Goal: Transaction & Acquisition: Purchase product/service

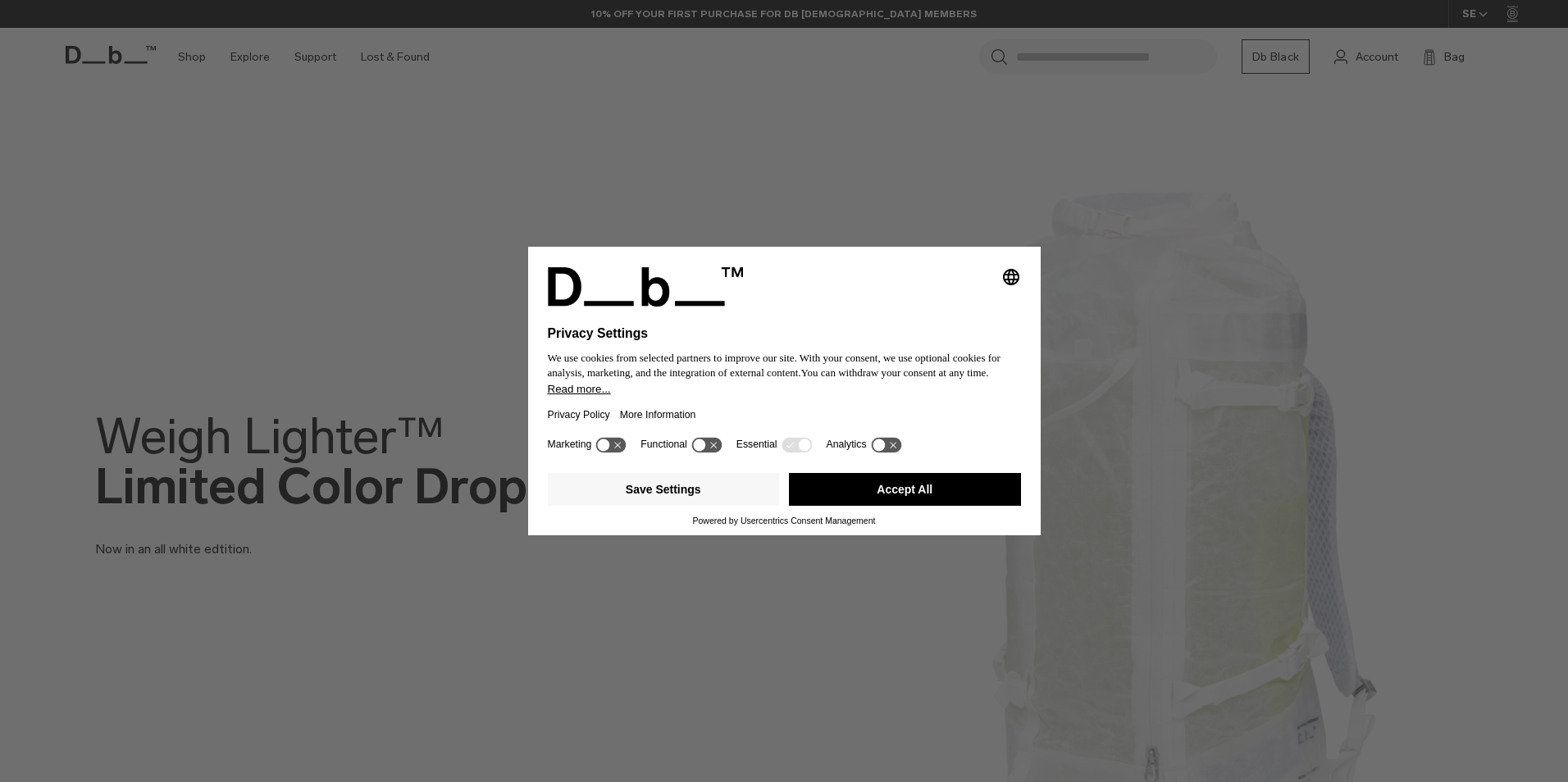
click at [890, 493] on button "Accept All" at bounding box center [904, 489] width 232 height 32
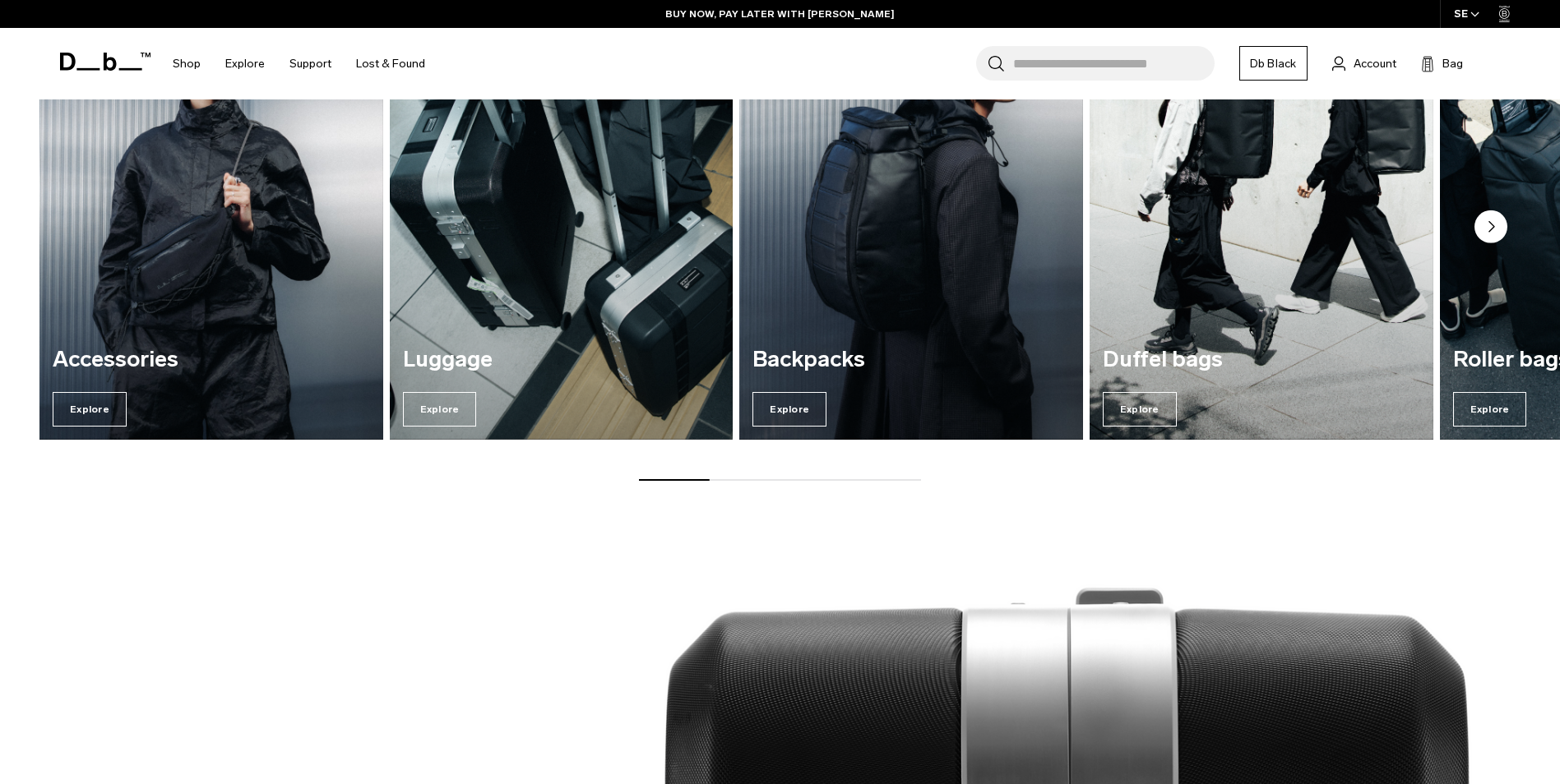
scroll to position [1726, 0]
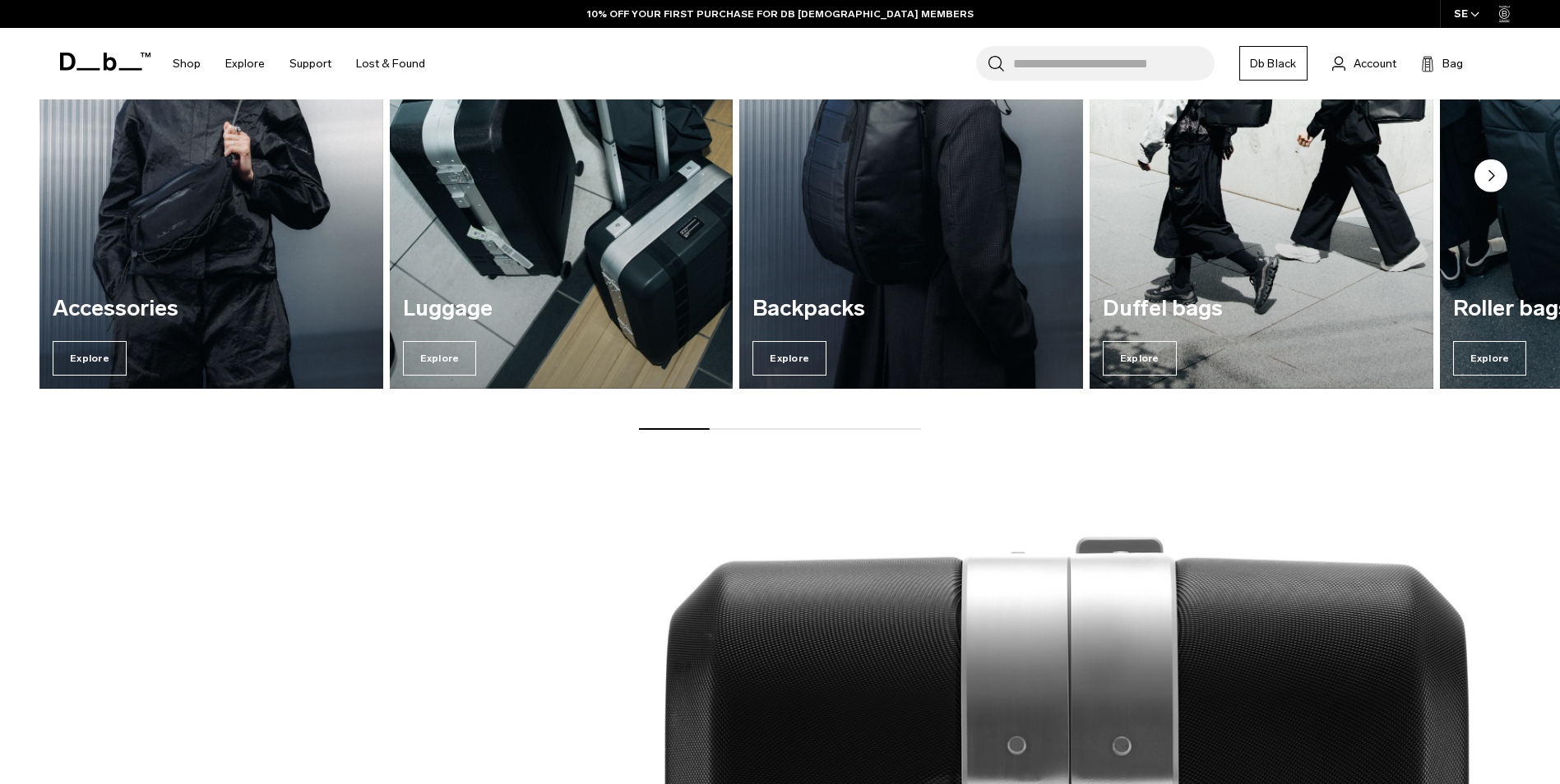
click at [825, 329] on div "Backpacks Explore" at bounding box center [911, 336] width 344 height 106
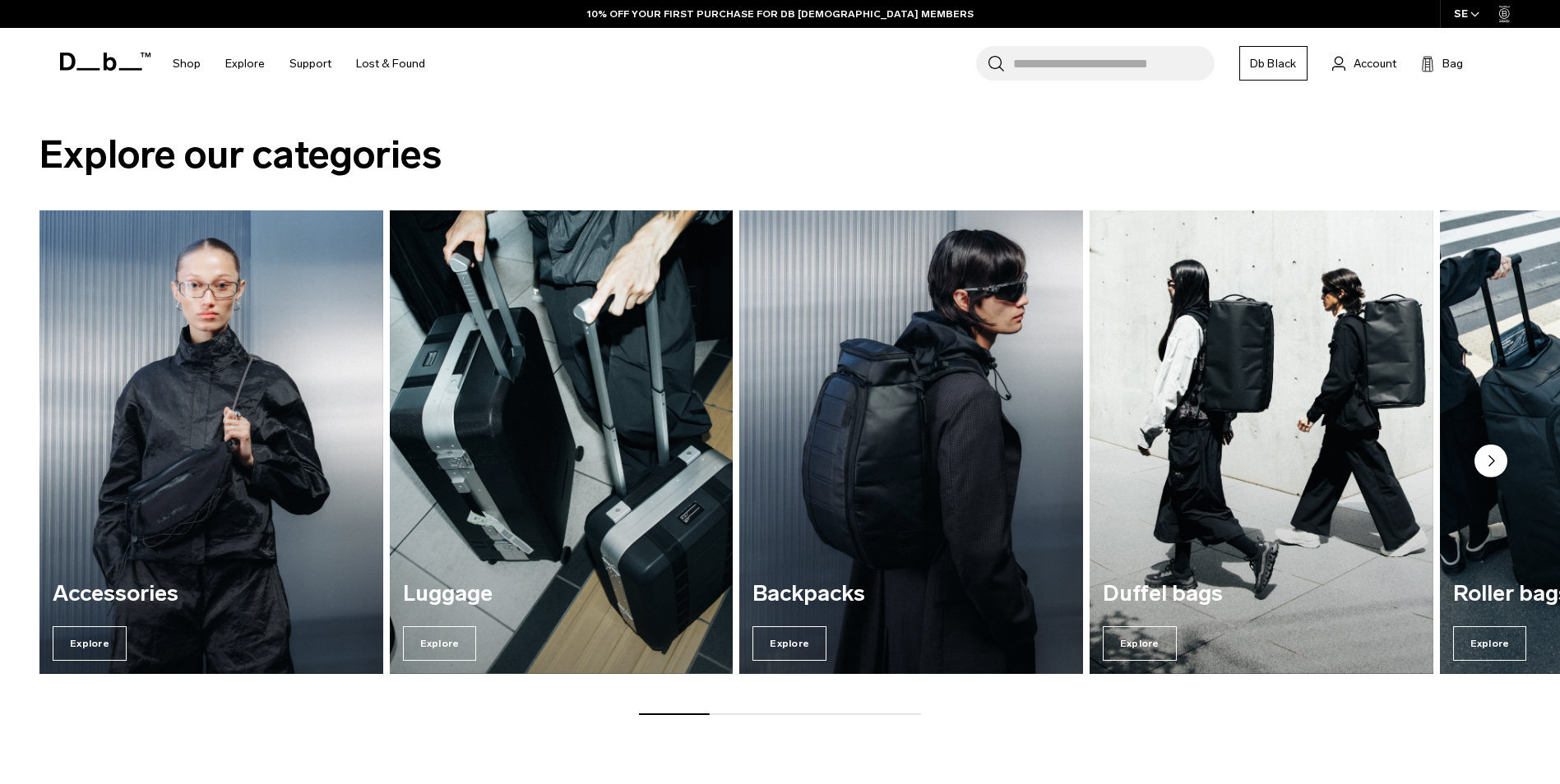
scroll to position [1397, 0]
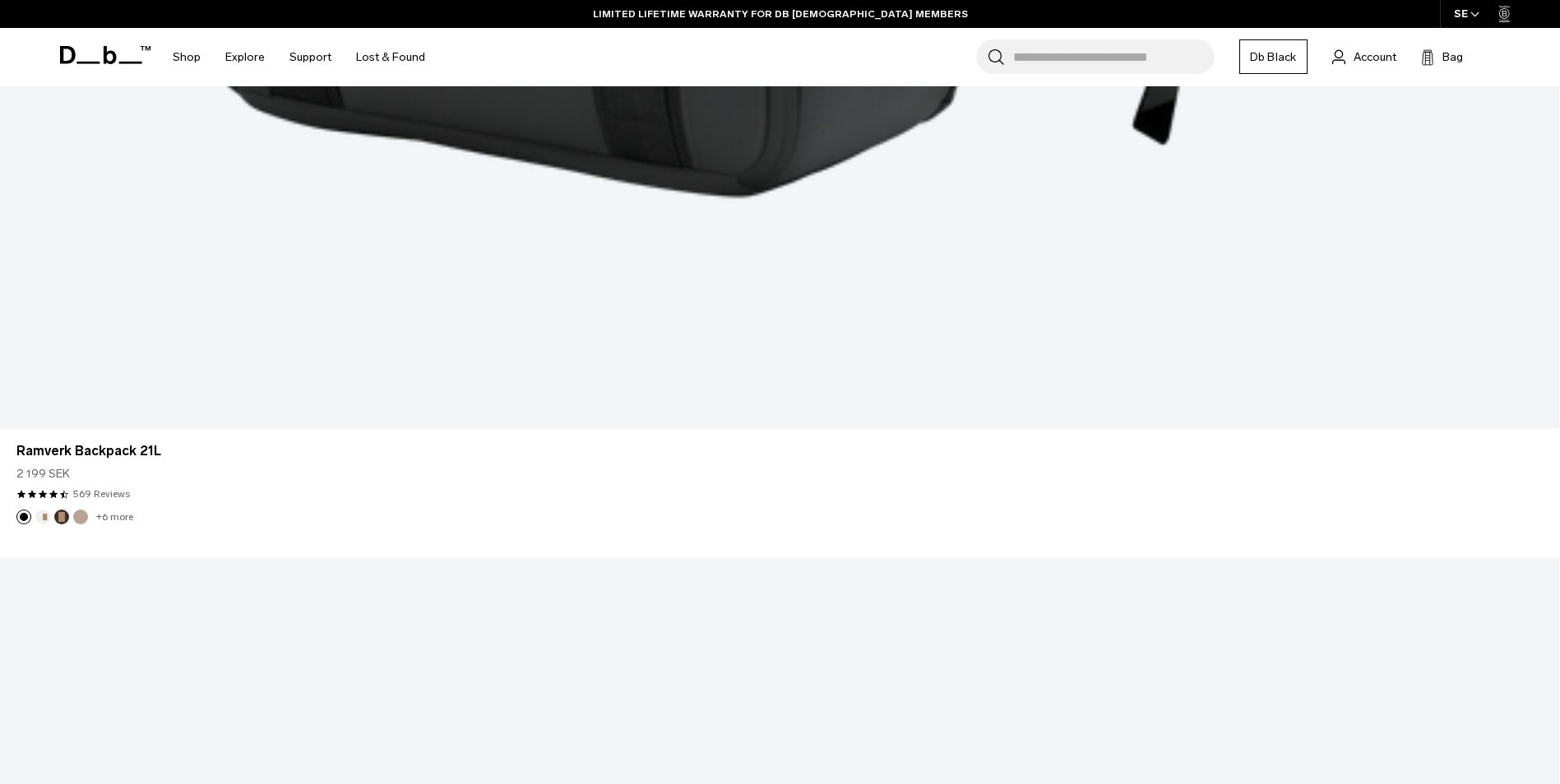
scroll to position [5508, 0]
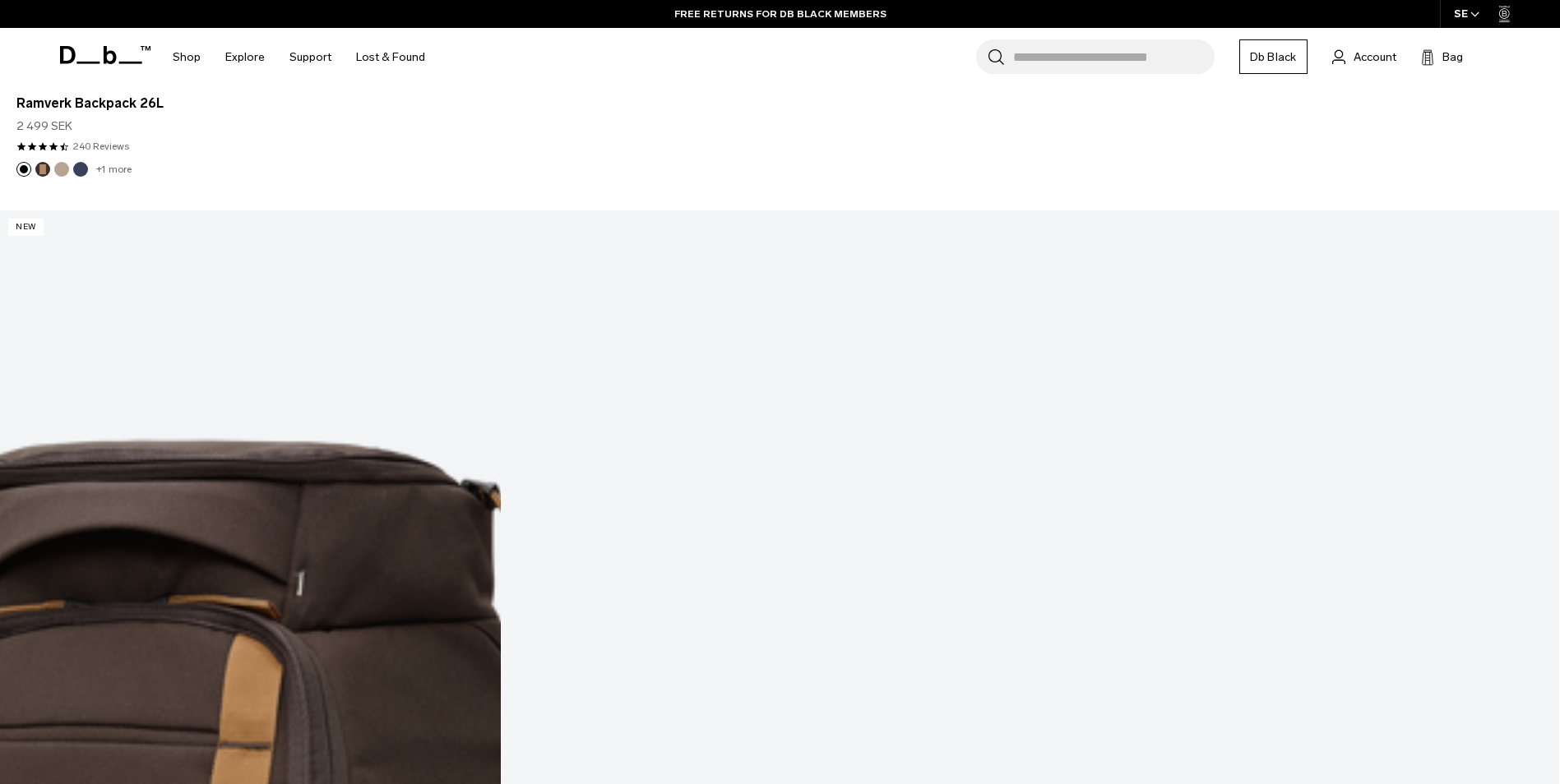
scroll to position [5932, 0]
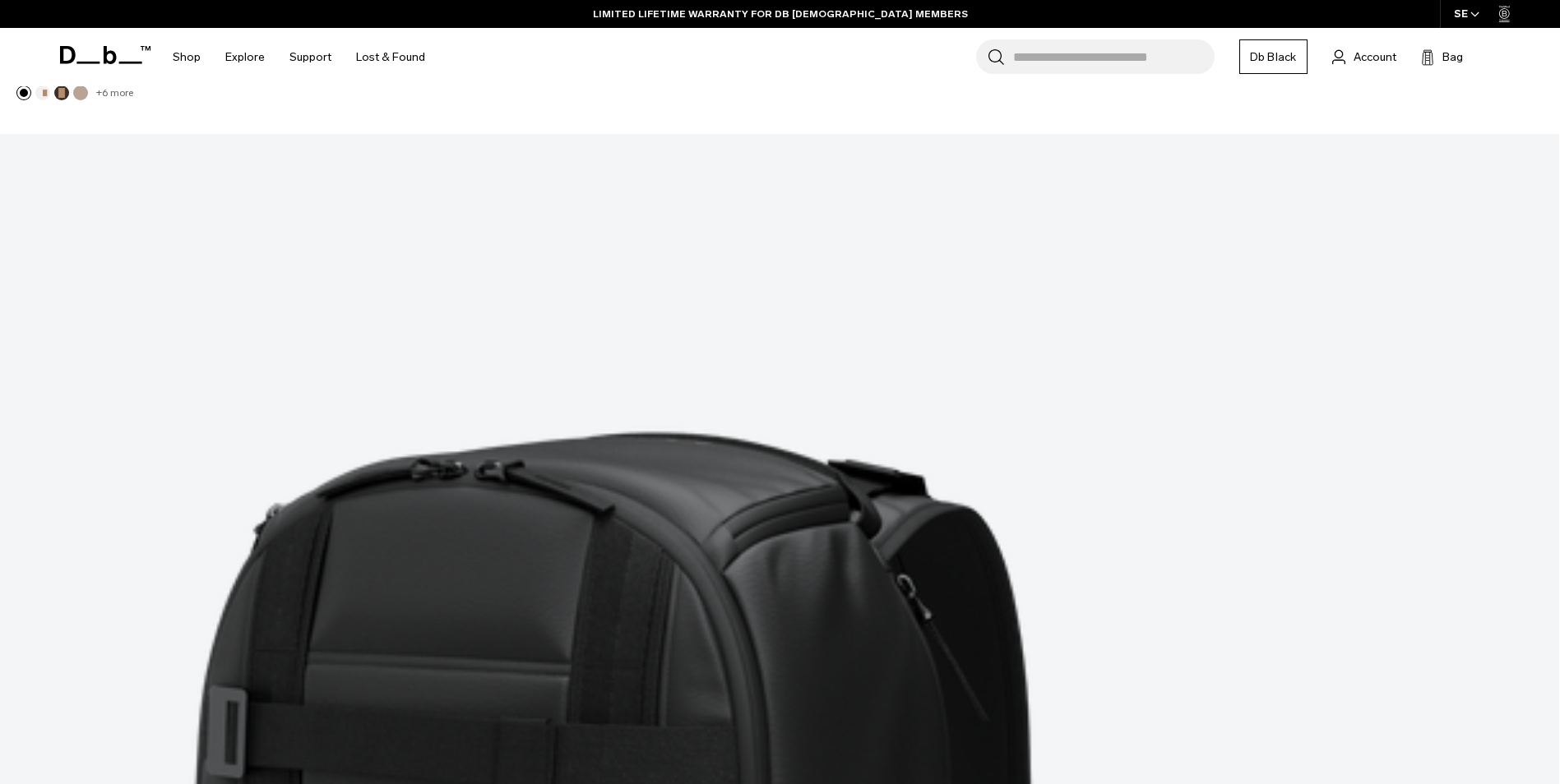
scroll to position [5508, 0]
